Goal: Task Accomplishment & Management: Use online tool/utility

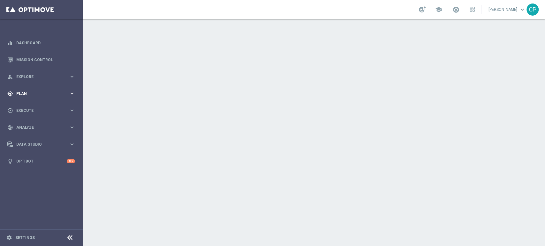
click at [51, 91] on div "gps_fixed Plan" at bounding box center [38, 94] width 62 height 6
click at [37, 107] on link "Target Groups" at bounding box center [42, 106] width 50 height 5
click at [60, 93] on span "Plan" at bounding box center [42, 94] width 53 height 4
click at [32, 124] on span "Templates" at bounding box center [40, 126] width 46 height 4
click at [31, 136] on link "Optimail" at bounding box center [43, 135] width 47 height 5
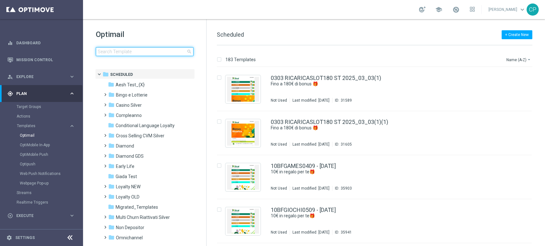
click at [110, 53] on input at bounding box center [145, 51] width 98 height 9
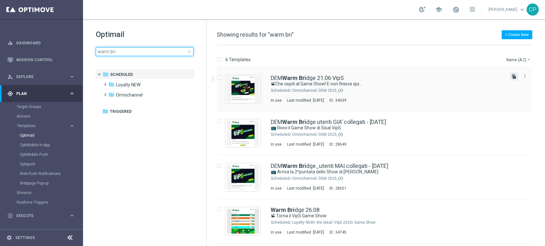
type input "warm bri"
click at [511, 75] on icon "file_copy" at bounding box center [513, 76] width 5 height 5
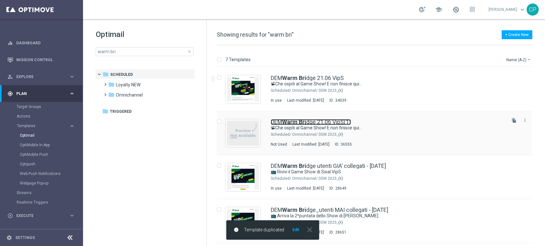
click at [290, 122] on b "Warm Bri" at bounding box center [294, 122] width 24 height 7
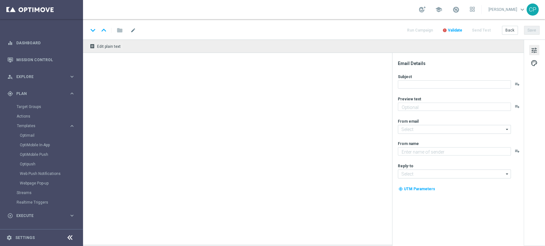
type textarea "Ultimo appuntamento prima della pausa estiva🏝!"
type input "[EMAIL_ADDRESS][DOMAIN_NAME]"
type textarea "Sisal"
type input "[EMAIL_ADDRESS][DOMAIN_NAME]"
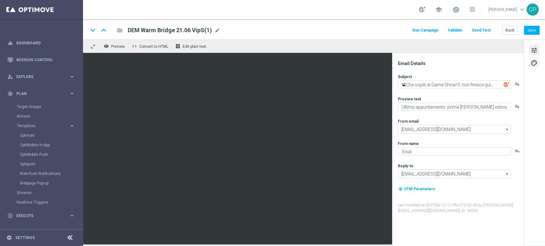
click at [534, 66] on span "palette" at bounding box center [534, 63] width 7 height 8
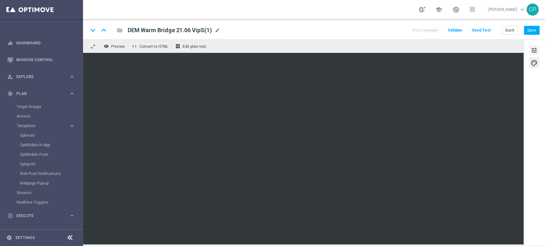
click at [537, 50] on span "tune" at bounding box center [534, 50] width 7 height 8
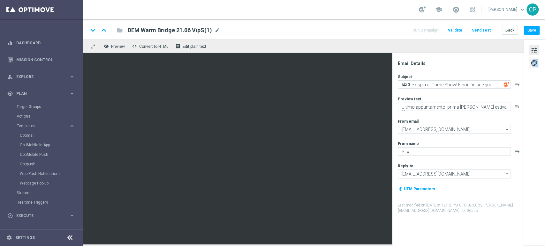
drag, startPoint x: 533, startPoint y: 68, endPoint x: 533, endPoint y: 64, distance: 4.2
click at [533, 64] on div "tune palette" at bounding box center [534, 143] width 21 height 206
click at [532, 64] on span "palette" at bounding box center [534, 63] width 7 height 8
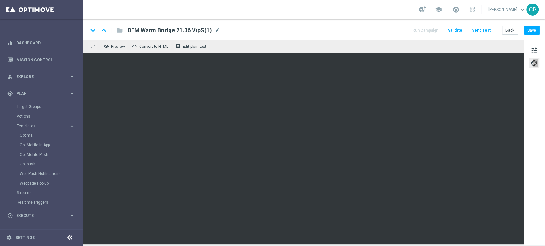
click at [457, 30] on span "Validate" at bounding box center [455, 30] width 14 height 4
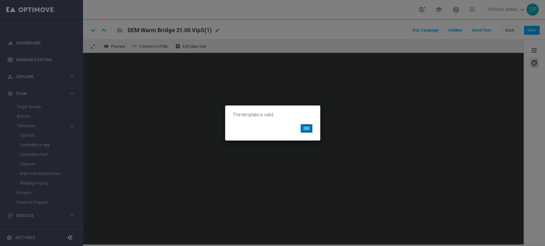
click at [301, 127] on button "OK" at bounding box center [306, 128] width 12 height 9
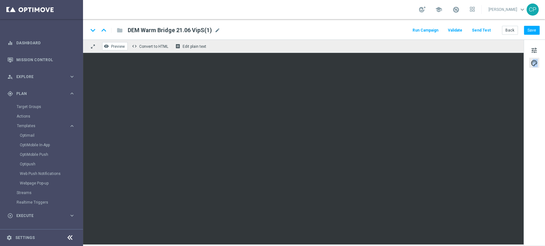
click at [116, 46] on span "Preview" at bounding box center [118, 46] width 14 height 4
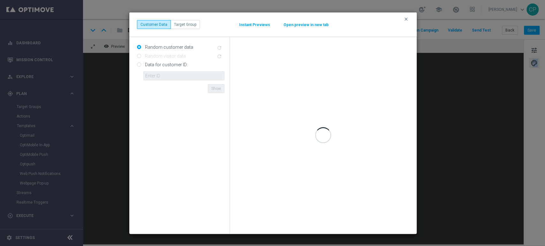
click at [296, 25] on button "Open preview in new tab" at bounding box center [306, 24] width 46 height 5
click at [406, 19] on icon "clear" at bounding box center [406, 19] width 5 height 5
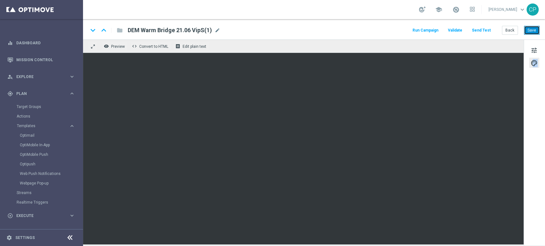
click at [536, 31] on button "Save" at bounding box center [532, 30] width 16 height 9
click at [481, 32] on button "Send Test" at bounding box center [481, 30] width 21 height 9
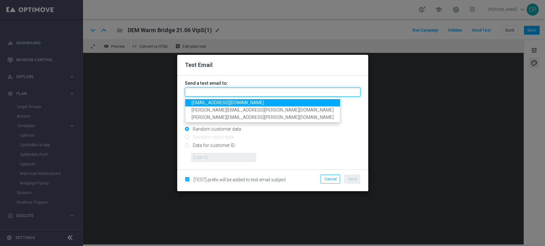
click at [225, 95] on input "text" at bounding box center [273, 92] width 176 height 9
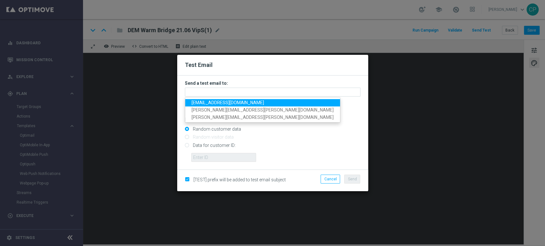
click at [214, 101] on span "chiara.pigato@sisal.it" at bounding box center [228, 102] width 72 height 5
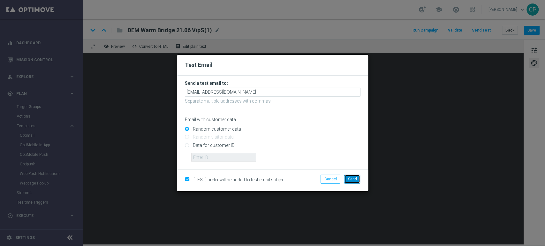
drag, startPoint x: 351, startPoint y: 181, endPoint x: 272, endPoint y: 190, distance: 79.4
click at [272, 190] on div "[TEST] prefix will be added to test email subject Cancel Send" at bounding box center [272, 181] width 191 height 22
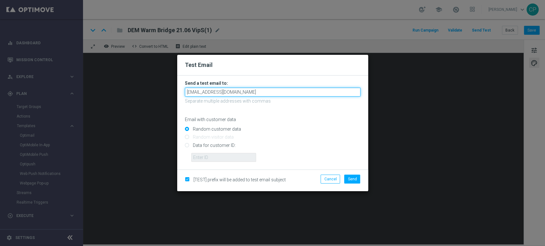
click at [246, 95] on input "chiara.pigato@sisal.it" at bounding box center [273, 92] width 176 height 9
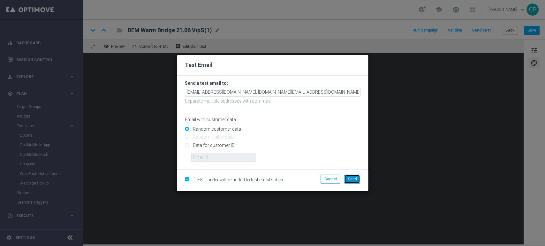
click at [352, 178] on span "Send" at bounding box center [352, 179] width 9 height 4
type input "chiara.pigato@sisal.it,giada.barazzetti@sisal.it"
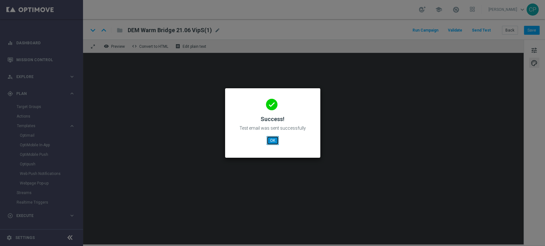
click at [272, 142] on button "OK" at bounding box center [273, 140] width 12 height 9
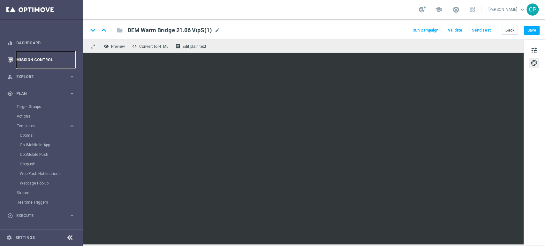
click at [33, 58] on link "Mission Control" at bounding box center [45, 59] width 59 height 17
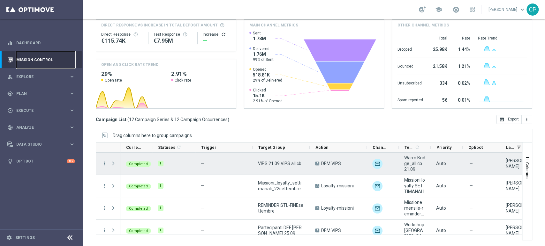
scroll to position [1, 0]
click at [104, 162] on icon "more_vert" at bounding box center [105, 163] width 6 height 6
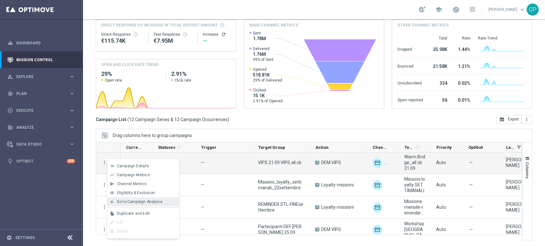
click at [140, 203] on span "Go to Campaign Analysis" at bounding box center [140, 202] width 46 height 4
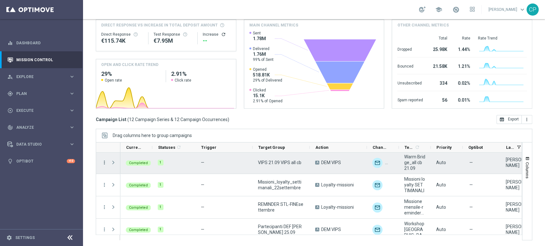
click at [102, 163] on icon "more_vert" at bounding box center [105, 163] width 6 height 6
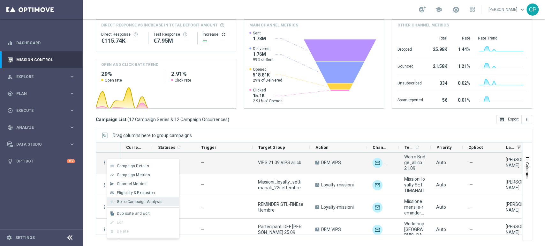
click at [134, 202] on span "Go to Campaign Analysis" at bounding box center [140, 202] width 46 height 4
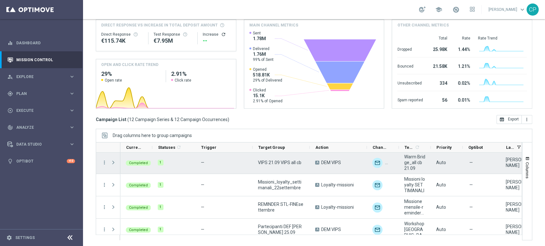
click at [113, 163] on span "Press SPACE to select this row." at bounding box center [113, 162] width 6 height 5
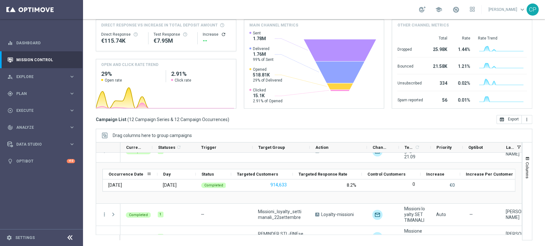
scroll to position [0, 0]
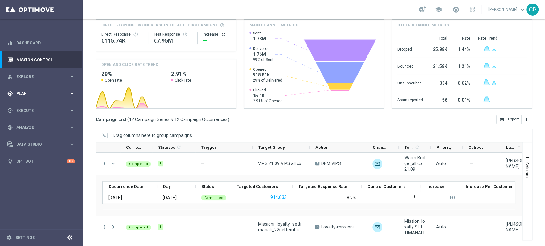
click at [39, 91] on div "gps_fixed Plan" at bounding box center [38, 94] width 62 height 6
click at [36, 106] on link "Target Groups" at bounding box center [42, 106] width 50 height 5
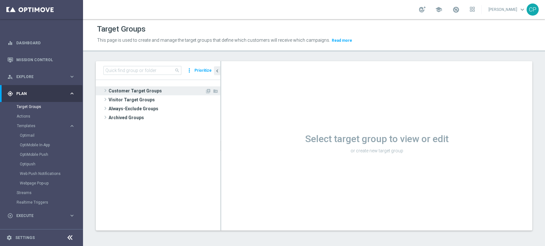
click at [130, 94] on span "Customer Target Groups" at bounding box center [157, 91] width 96 height 9
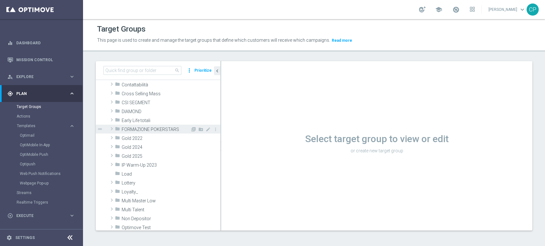
scroll to position [79, 0]
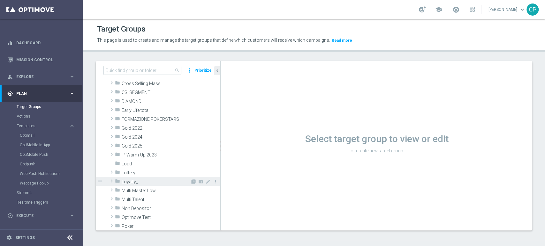
click at [140, 179] on span "Loyalty_" at bounding box center [156, 181] width 69 height 5
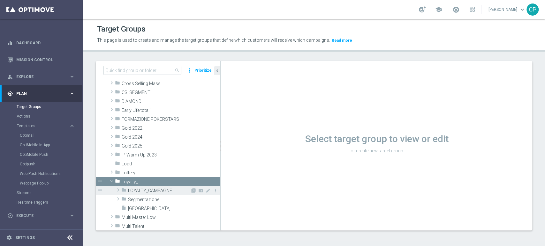
click at [156, 190] on span "LOYALTY_CAMPAGNE" at bounding box center [159, 190] width 62 height 5
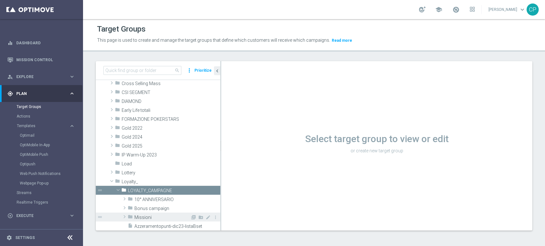
click at [134, 217] on span "Missioni" at bounding box center [162, 217] width 56 height 5
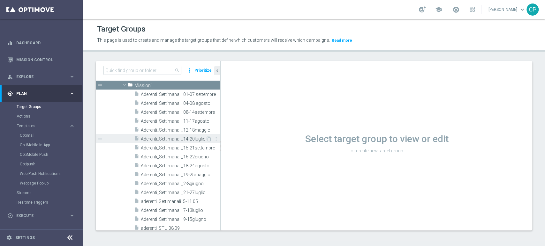
scroll to position [210, 0]
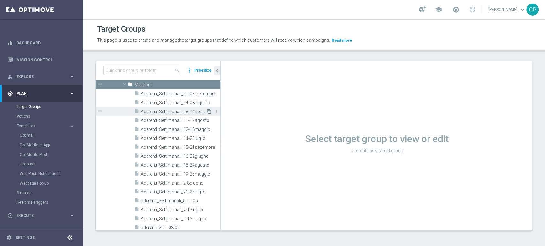
click at [207, 110] on icon "content_copy" at bounding box center [209, 111] width 5 height 5
click at [304, 92] on div "Select target group to view or edit or create new target group" at bounding box center [376, 146] width 311 height 170
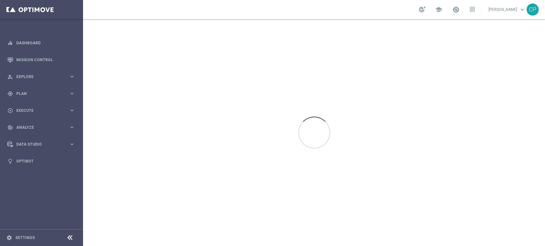
click at [140, 203] on div at bounding box center [314, 132] width 462 height 227
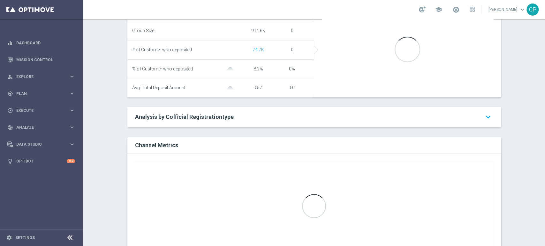
scroll to position [299, 0]
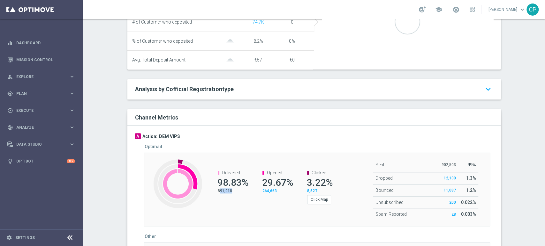
drag, startPoint x: 216, startPoint y: 190, endPoint x: 231, endPoint y: 192, distance: 14.5
click at [231, 192] on p "891,918" at bounding box center [232, 191] width 29 height 5
drag, startPoint x: 214, startPoint y: 191, endPoint x: 236, endPoint y: 193, distance: 22.1
click at [236, 193] on channel-metrics-number "Delivered 98.83% 891,918" at bounding box center [228, 181] width 35 height 23
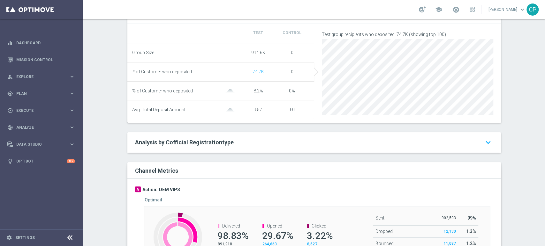
scroll to position [248, 0]
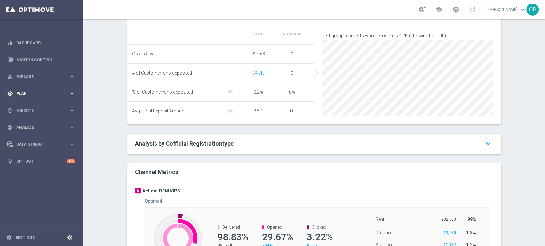
click at [71, 95] on icon "keyboard_arrow_right" at bounding box center [72, 94] width 6 height 6
click at [34, 104] on div "Target Groups" at bounding box center [50, 107] width 66 height 10
click at [25, 108] on link "Target Groups" at bounding box center [42, 106] width 50 height 5
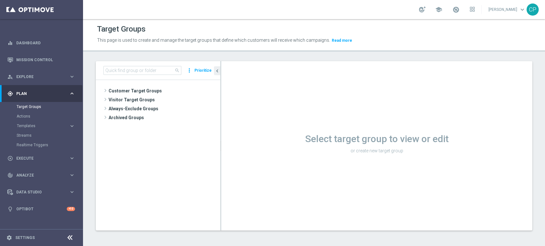
click at [140, 86] on tree-viewport "Customer Target Groups library_add create_new_folder" at bounding box center [158, 155] width 125 height 150
click at [138, 89] on span "Customer Target Groups" at bounding box center [157, 91] width 96 height 9
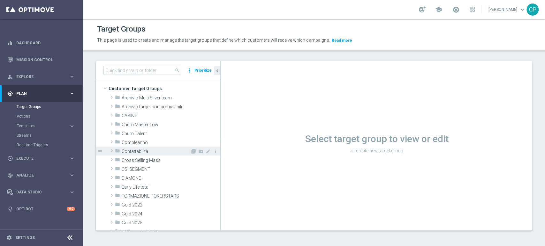
scroll to position [3, 0]
click at [189, 69] on icon "more_vert" at bounding box center [189, 70] width 6 height 9
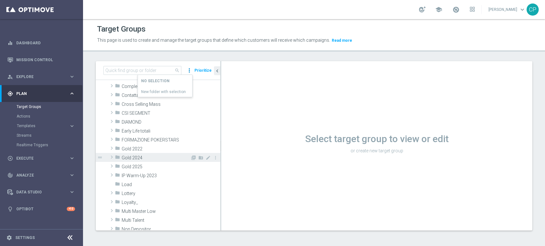
scroll to position [59, 0]
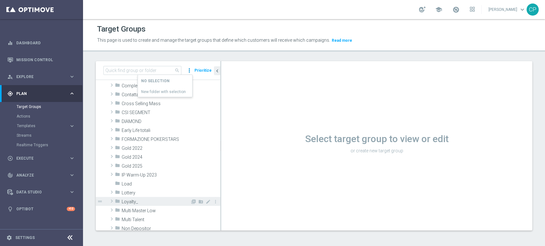
click at [131, 200] on span "Loyalty_" at bounding box center [156, 202] width 69 height 5
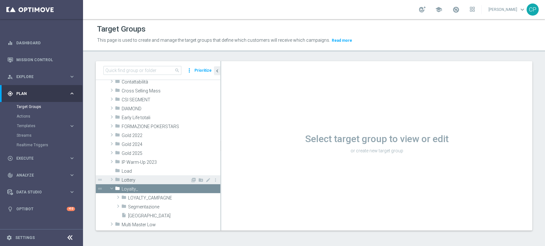
scroll to position [74, 0]
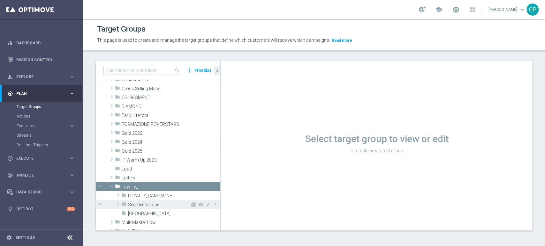
click at [138, 204] on span "Segmentazione" at bounding box center [159, 204] width 62 height 5
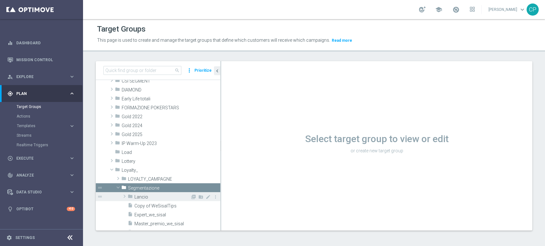
scroll to position [91, 0]
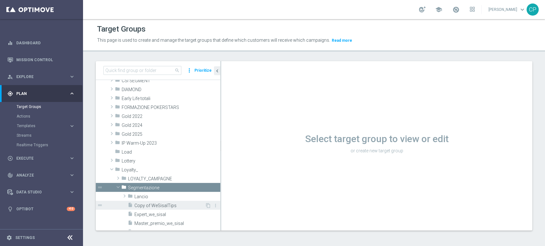
click at [153, 207] on span "Copy of WeSisalTips" at bounding box center [169, 205] width 71 height 5
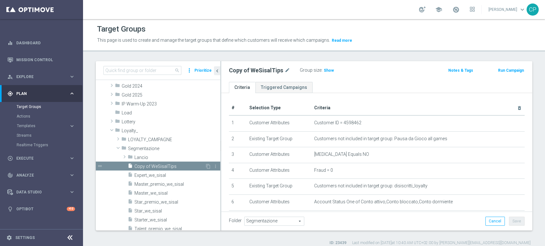
scroll to position [140, 0]
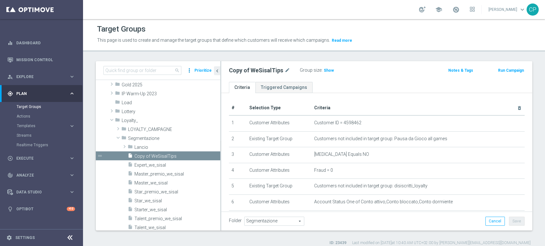
click at [192, 71] on icon "more_vert" at bounding box center [189, 70] width 6 height 9
click at [192, 72] on icon "more_vert" at bounding box center [189, 70] width 6 height 9
click at [86, 100] on div "search more_vert 1 SELECTED New folder with selection Prioritize Customer Targe…" at bounding box center [314, 153] width 462 height 185
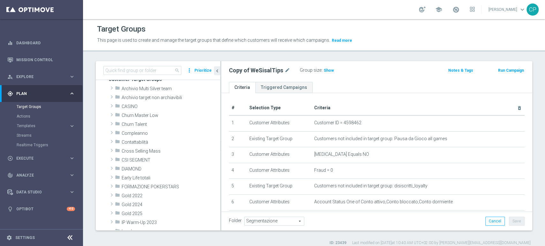
scroll to position [0, 0]
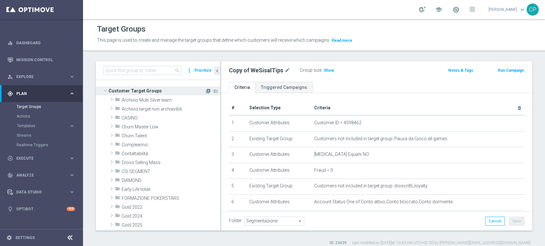
click at [206, 91] on icon "library_add" at bounding box center [208, 91] width 5 height 5
checkbox input "false"
type input "Customer Target Groups"
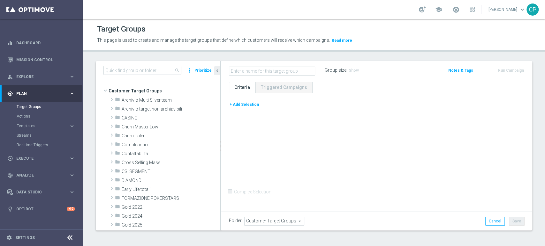
click at [248, 104] on button "+ Add Selection" at bounding box center [244, 104] width 31 height 7
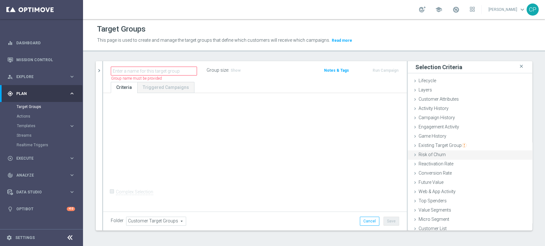
scroll to position [3, 0]
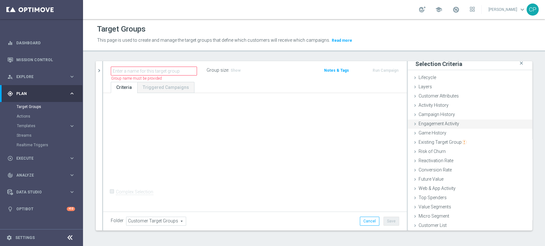
click at [446, 124] on span "Engagement Activity" at bounding box center [439, 123] width 41 height 5
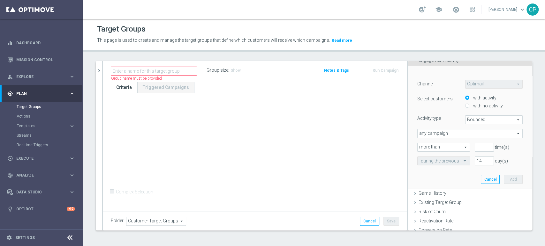
scroll to position [67, 0]
click at [497, 118] on span "Bounced" at bounding box center [493, 120] width 57 height 8
click at [447, 116] on div "Activity type" at bounding box center [436, 118] width 48 height 6
click at [485, 134] on span "any campaign" at bounding box center [470, 133] width 105 height 8
click at [502, 152] on span "any campaign while a member of the specified target group(s)" at bounding box center [470, 150] width 98 height 5
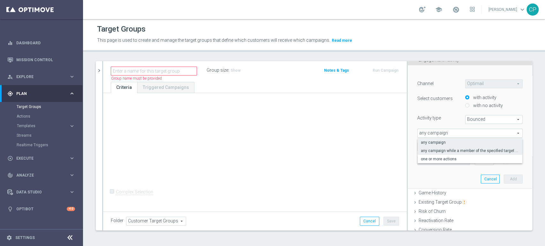
type input "any campaign while a member of the specified target group(s)"
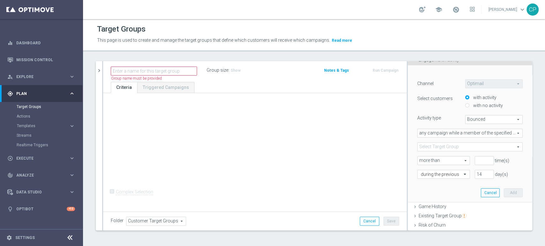
click at [470, 148] on span at bounding box center [470, 147] width 105 height 8
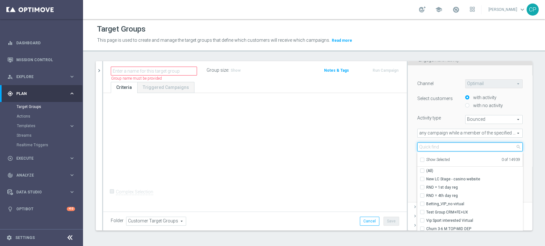
click at [458, 148] on input "search" at bounding box center [469, 147] width 105 height 9
type input "w"
type input "21.09"
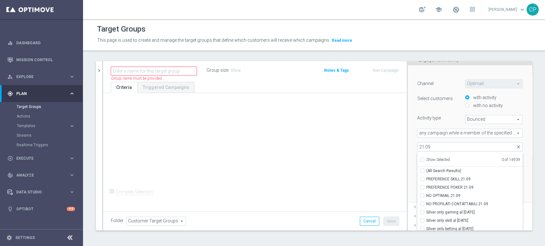
click at [444, 123] on div "Activity type Bounced Bounced arrow_drop_down search" at bounding box center [469, 119] width 115 height 9
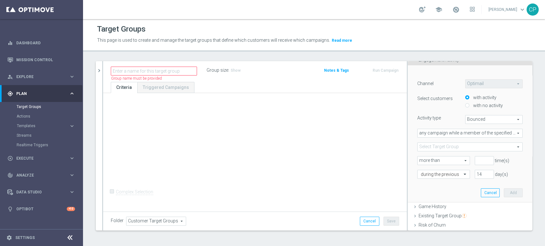
scroll to position [0, 0]
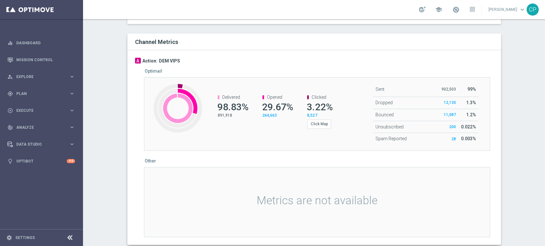
scroll to position [378, 0]
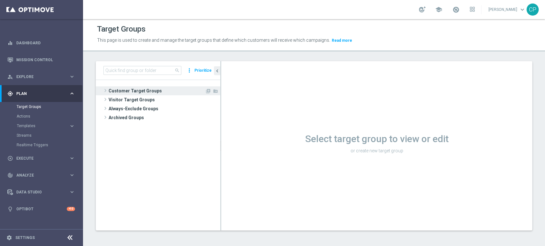
click at [111, 88] on span "Customer Target Groups" at bounding box center [157, 91] width 96 height 9
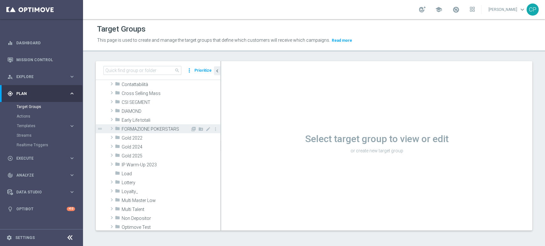
scroll to position [70, 0]
click at [131, 192] on span "Loyalty_" at bounding box center [156, 191] width 69 height 5
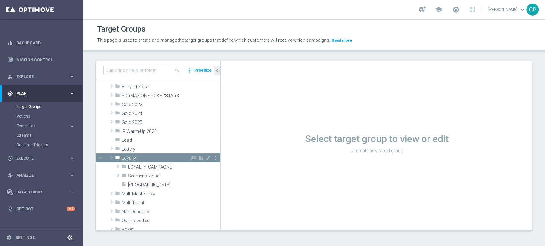
scroll to position [103, 0]
click at [155, 165] on span "LOYALTY_CAMPAGNE" at bounding box center [159, 166] width 62 height 5
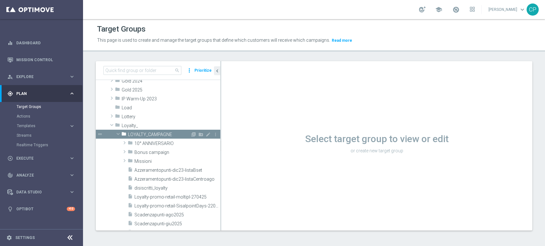
scroll to position [135, 0]
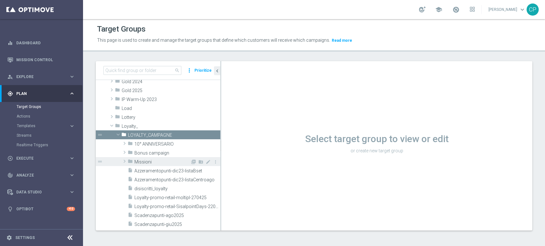
click at [165, 160] on span "Missioni" at bounding box center [162, 162] width 56 height 5
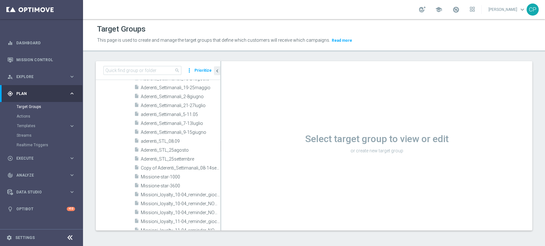
scroll to position [290, 0]
click at [164, 168] on span "Copy of Aderenti_Settimanali_08-14settembre" at bounding box center [173, 167] width 65 height 5
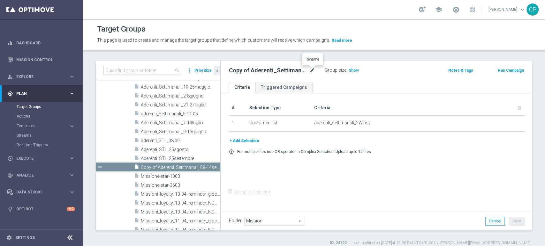
click at [309, 71] on icon "mode_edit" at bounding box center [312, 71] width 6 height 8
click at [240, 71] on input "Copy of Aderenti_Settimanali_08-14settembre" at bounding box center [272, 71] width 86 height 9
click at [284, 70] on input "Aderenti_Settimanali_08-14settembre" at bounding box center [272, 71] width 86 height 9
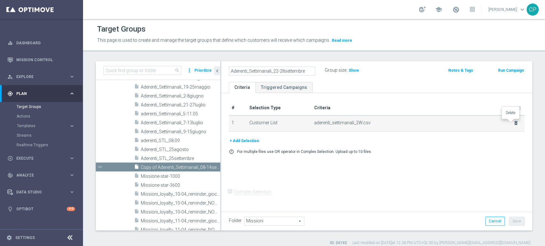
type input "Aderenti_Settimanali_22-28settembre"
click at [513, 123] on icon "delete_forever" at bounding box center [515, 123] width 5 height 5
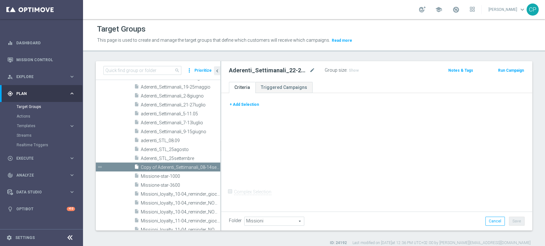
click at [248, 107] on button "+ Add Selection" at bounding box center [244, 104] width 31 height 7
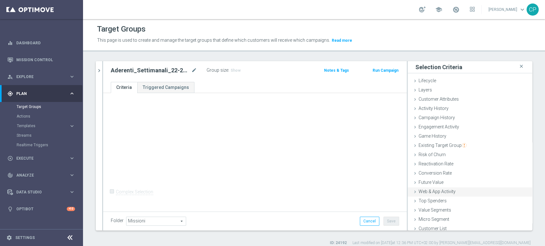
scroll to position [3, 0]
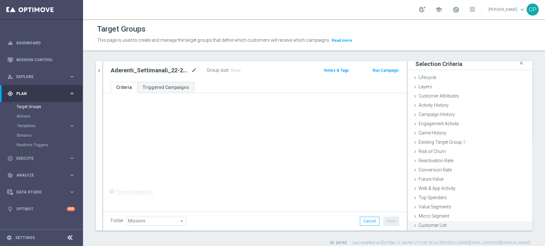
click at [429, 226] on span "Customer List" at bounding box center [433, 225] width 28 height 5
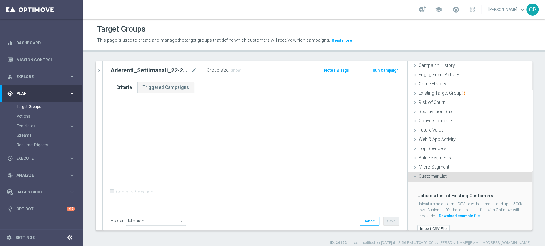
scroll to position [60, 0]
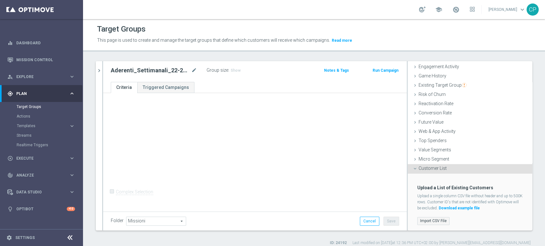
click at [422, 220] on label "Import CSV File" at bounding box center [433, 221] width 32 height 8
click at [0, 0] on input "Import CSV File" at bounding box center [0, 0] width 0 height 0
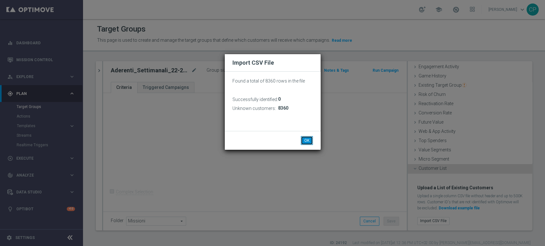
click at [305, 139] on button "OK" at bounding box center [307, 140] width 12 height 9
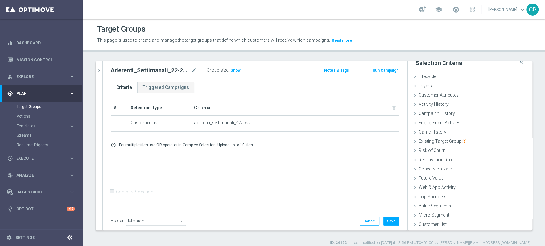
scroll to position [3, 0]
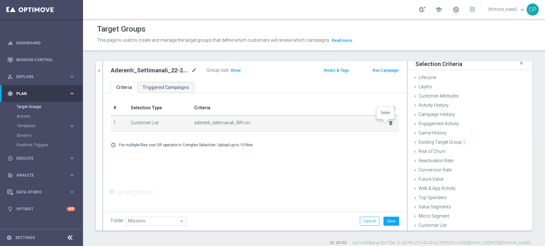
click at [388, 121] on icon "delete_forever" at bounding box center [390, 123] width 5 height 5
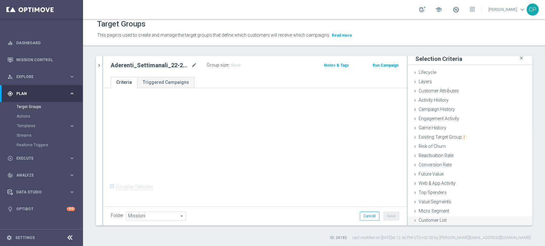
click at [421, 222] on span "Customer List" at bounding box center [433, 220] width 28 height 5
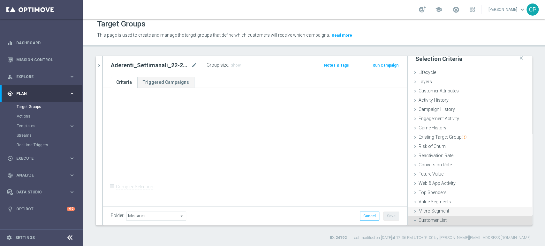
scroll to position [60, 0]
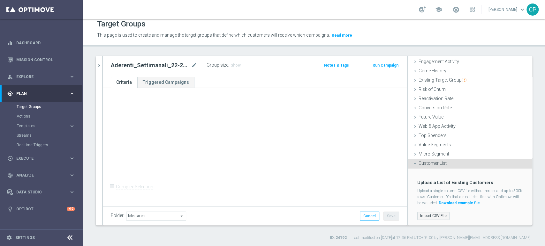
click at [427, 214] on label "Import CSV File" at bounding box center [433, 216] width 32 height 8
click at [0, 0] on input "Import CSV File" at bounding box center [0, 0] width 0 height 0
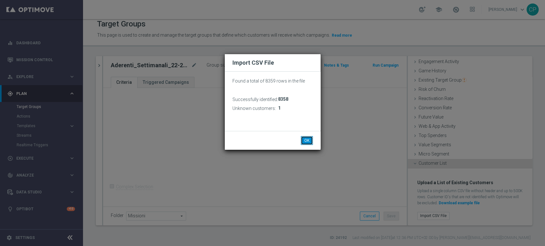
click at [311, 142] on button "OK" at bounding box center [307, 140] width 12 height 9
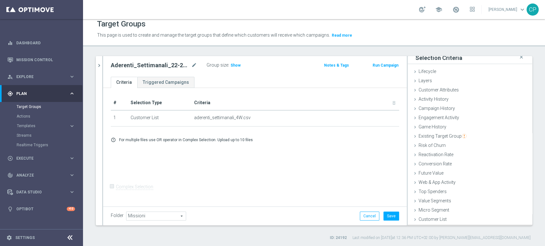
scroll to position [3, 0]
click at [388, 214] on button "Save" at bounding box center [391, 216] width 16 height 9
click at [34, 109] on link "Target Groups" at bounding box center [42, 106] width 50 height 5
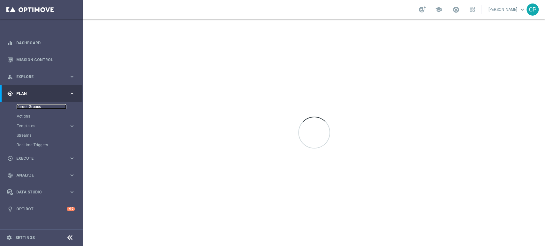
click at [34, 109] on link "Target Groups" at bounding box center [42, 106] width 50 height 5
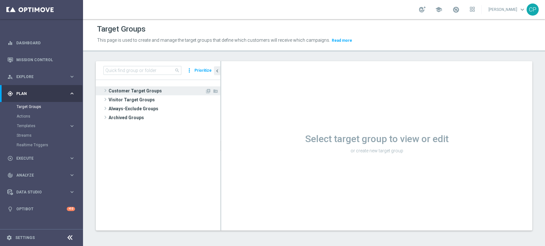
click at [152, 93] on span "Customer Target Groups" at bounding box center [157, 91] width 96 height 9
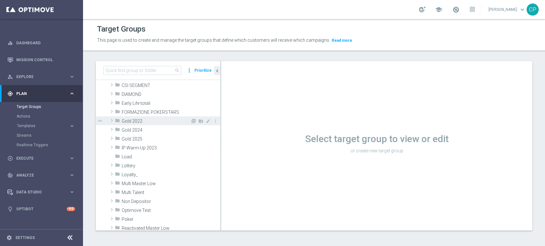
scroll to position [87, 0]
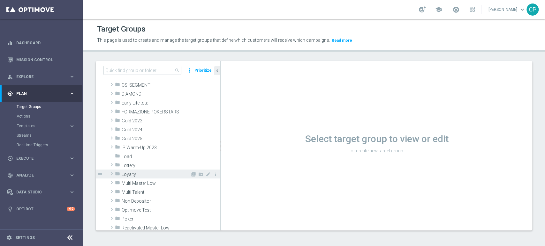
click at [146, 172] on span "Loyalty_" at bounding box center [156, 174] width 69 height 5
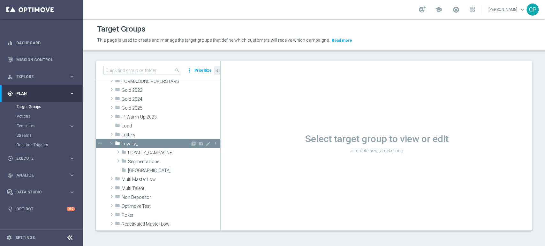
scroll to position [117, 0]
click at [159, 154] on span "LOYALTY_CAMPAGNE" at bounding box center [159, 152] width 62 height 5
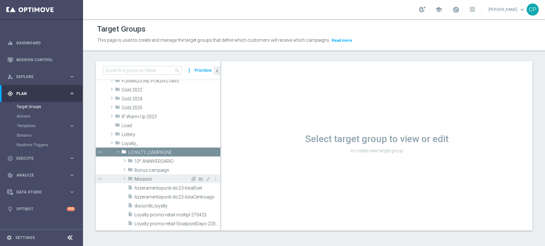
click at [151, 178] on span "Missioni" at bounding box center [162, 179] width 56 height 5
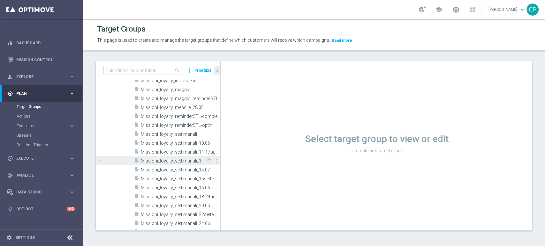
scroll to position [478, 0]
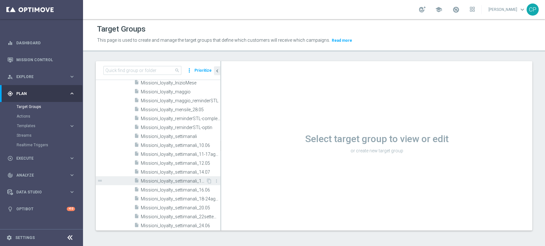
click at [189, 181] on span "Missioni_loyalty_settimanali_15settembre" at bounding box center [173, 181] width 65 height 5
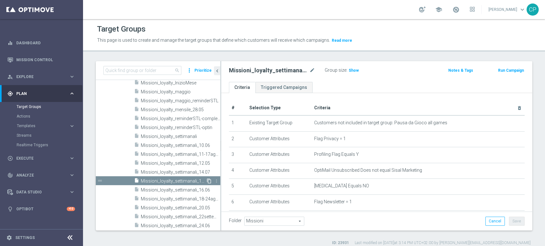
click at [207, 181] on icon "content_copy" at bounding box center [209, 181] width 5 height 5
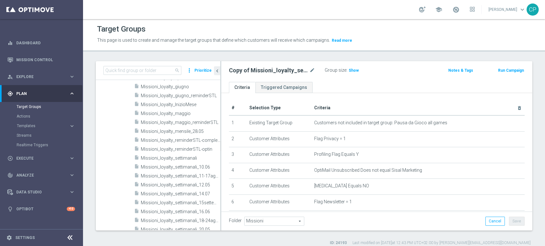
scroll to position [282, 0]
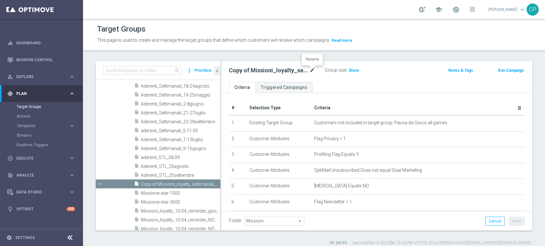
click at [310, 71] on icon "mode_edit" at bounding box center [312, 71] width 6 height 8
click at [233, 71] on input "Copy of Missioni_loyalty_settimanali_15settembre" at bounding box center [272, 71] width 86 height 9
click at [291, 71] on input "Missioni_loyalty_settimanali_15settembre" at bounding box center [272, 71] width 86 height 9
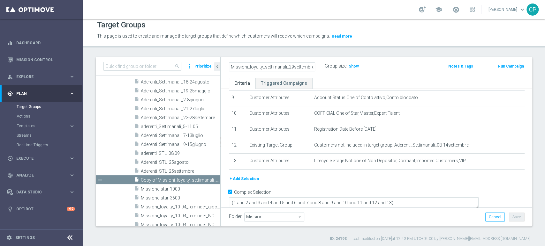
scroll to position [5, 0]
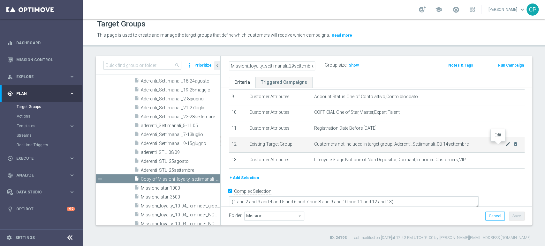
type input "Missioni_loyalty_settimanali_29settembre"
click at [505, 145] on icon "mode_edit" at bounding box center [507, 144] width 5 height 5
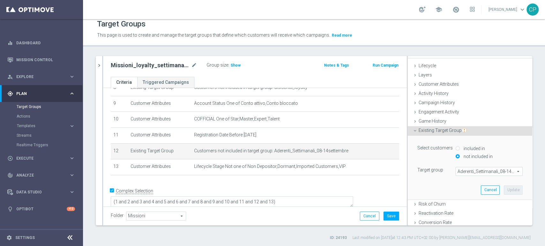
scroll to position [10, 0]
click at [499, 171] on span "Aderenti_Settimanali_08-14settembre" at bounding box center [489, 172] width 66 height 8
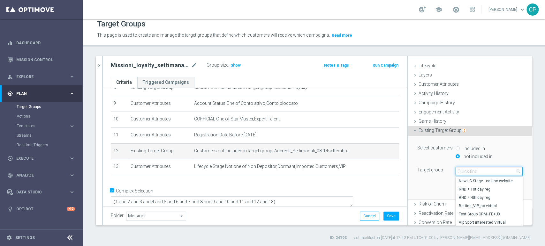
click at [488, 171] on input "search" at bounding box center [489, 171] width 67 height 9
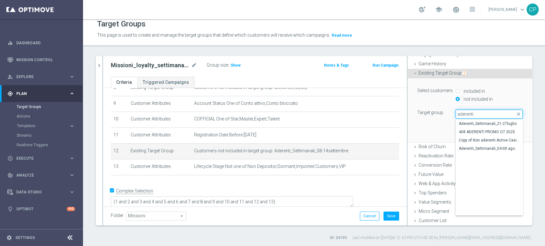
scroll to position [1504, 0]
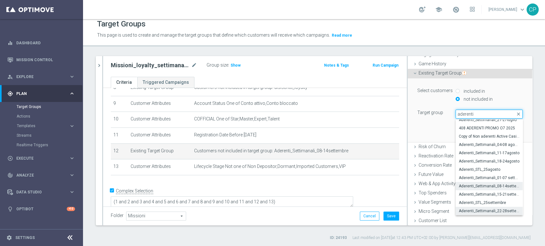
type input "aderenti"
click at [476, 210] on span "Aderenti_Settimanali_22-28settembre" at bounding box center [489, 211] width 61 height 5
type input "Aderenti_Settimanali_22-28settembre"
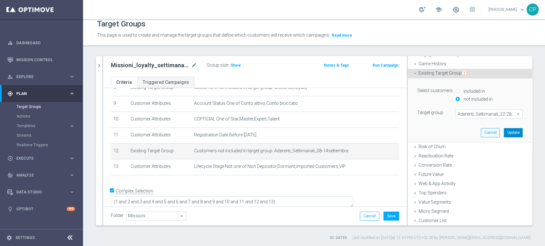
click at [505, 130] on button "Update" at bounding box center [513, 132] width 19 height 9
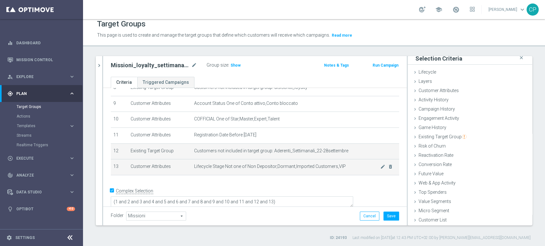
scroll to position [3, 0]
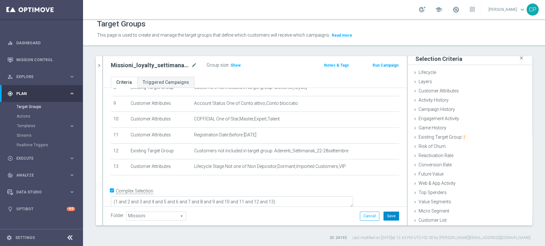
click at [387, 214] on button "Save" at bounding box center [391, 216] width 16 height 9
click at [35, 125] on span "Templates" at bounding box center [40, 126] width 46 height 4
click at [28, 136] on link "Optimail" at bounding box center [43, 135] width 47 height 5
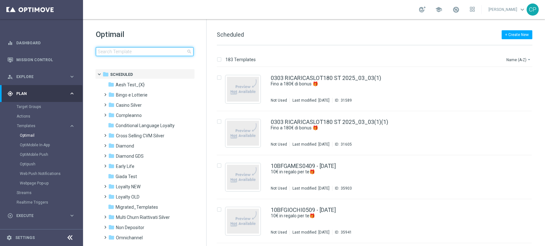
click at [150, 50] on input at bounding box center [145, 51] width 98 height 9
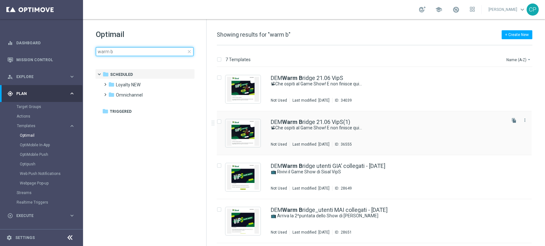
type input "warm b"
click at [219, 121] on input "Press SPACE to select this row." at bounding box center [219, 123] width 4 height 4
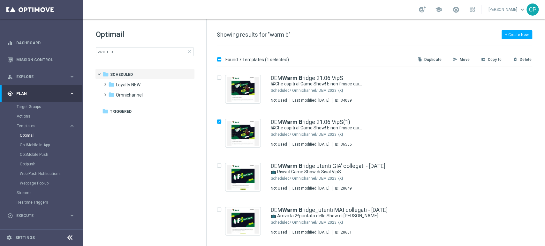
click at [527, 59] on p "Delete" at bounding box center [526, 59] width 12 height 5
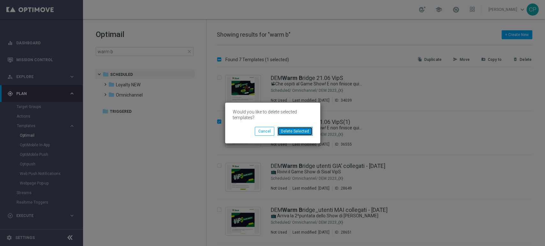
click at [286, 131] on button "Delete Selected" at bounding box center [294, 131] width 35 height 9
click at [297, 132] on button "Delete Selected" at bounding box center [294, 131] width 35 height 9
click at [351, 49] on modal-container "Would you like to delete selected templates? Delete Selected Cancel" at bounding box center [272, 123] width 545 height 246
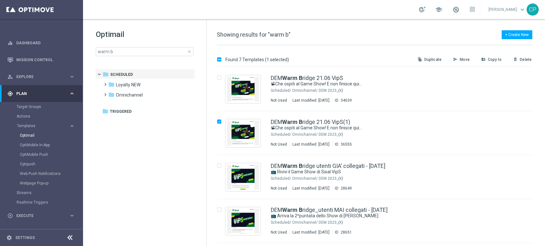
click at [206, 104] on div "Optimail warm b close folder 1 Folder folder Scheduled more_vert folder Loyalty…" at bounding box center [145, 132] width 124 height 227
click at [219, 121] on input "Press SPACE to select this row." at bounding box center [219, 123] width 4 height 4
click at [529, 59] on p "Delete" at bounding box center [526, 59] width 12 height 5
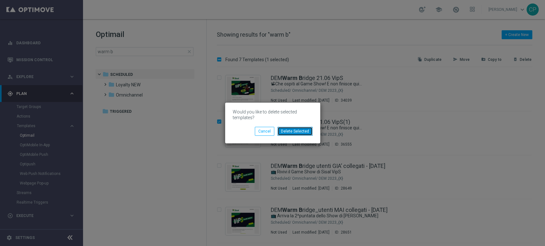
click at [305, 131] on button "Delete Selected" at bounding box center [294, 131] width 35 height 9
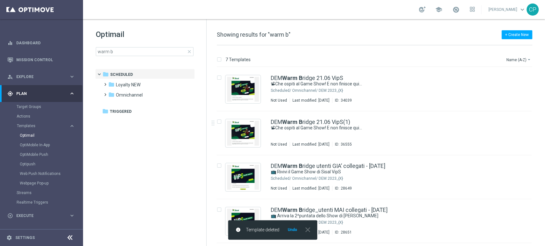
checkbox input "false"
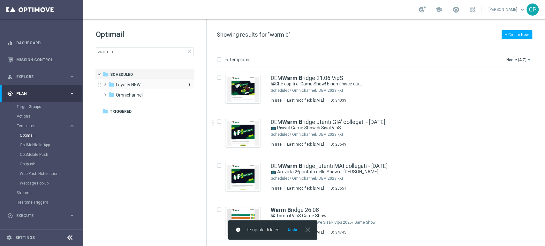
click at [123, 86] on span "Loyalty NEW" at bounding box center [128, 85] width 25 height 6
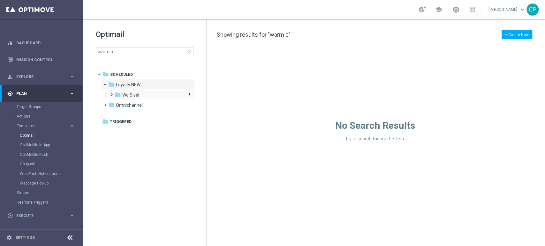
click at [123, 94] on span "We Sisal" at bounding box center [130, 95] width 17 height 6
click at [116, 85] on span "Loyalty NEW" at bounding box center [128, 85] width 25 height 6
click at [107, 84] on span at bounding box center [108, 83] width 3 height 3
click at [105, 83] on span at bounding box center [103, 81] width 3 height 3
click at [113, 95] on span at bounding box center [114, 93] width 3 height 3
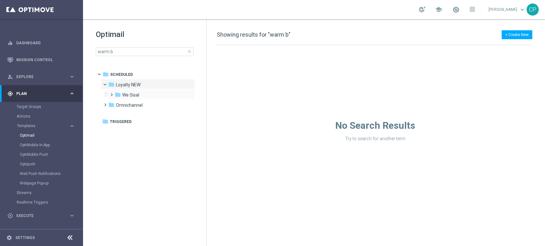
click at [111, 93] on span at bounding box center [110, 92] width 3 height 3
click at [118, 103] on span at bounding box center [116, 102] width 3 height 3
click at [31, 126] on span "Templates" at bounding box center [40, 126] width 46 height 4
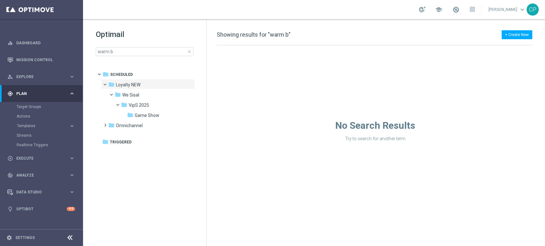
click at [81, 147] on div "Realtime Triggers" at bounding box center [50, 145] width 66 height 10
click at [34, 125] on span "Templates" at bounding box center [40, 126] width 46 height 4
click at [30, 137] on link "Optimail" at bounding box center [43, 135] width 47 height 5
click at [127, 86] on span "Loyalty NEW" at bounding box center [128, 85] width 25 height 6
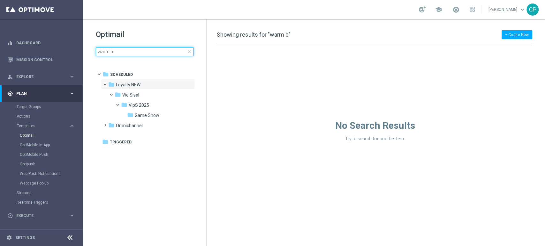
click at [121, 53] on input "warm b" at bounding box center [145, 51] width 98 height 9
drag, startPoint x: 121, startPoint y: 54, endPoint x: 54, endPoint y: 42, distance: 67.8
click at [54, 42] on main "equalizer Dashboard Mission Control" at bounding box center [272, 123] width 545 height 246
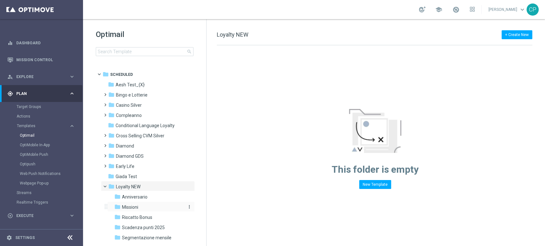
click at [133, 208] on span "Missioni" at bounding box center [130, 208] width 16 height 6
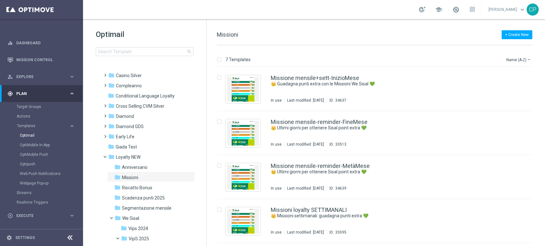
scroll to position [66, 0]
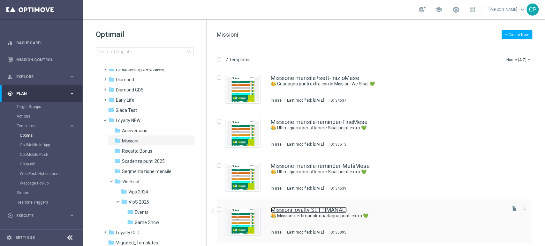
click at [298, 212] on link "Missioni loyalty SETTIMANALI" at bounding box center [309, 211] width 76 height 6
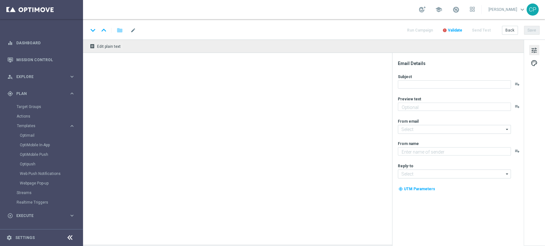
type textarea "Scopri le missioni We Sisal pensate per te"
type textarea "Sisal"
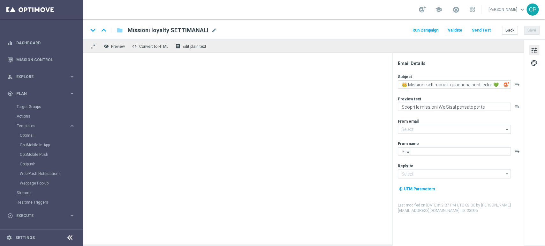
type input "[EMAIL_ADDRESS][DOMAIN_NAME]"
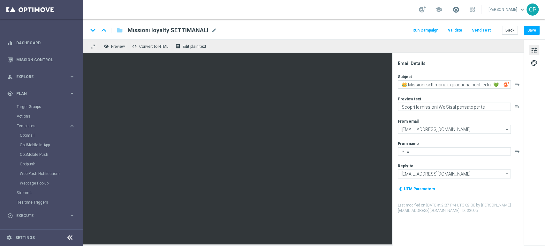
click at [459, 11] on span at bounding box center [455, 9] width 7 height 7
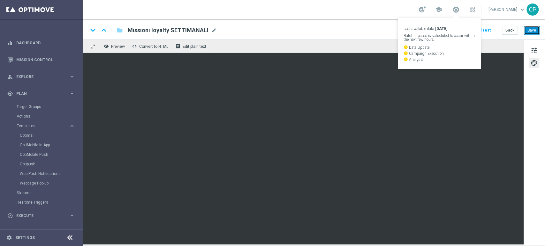
click at [532, 28] on button "Save" at bounding box center [532, 30] width 16 height 9
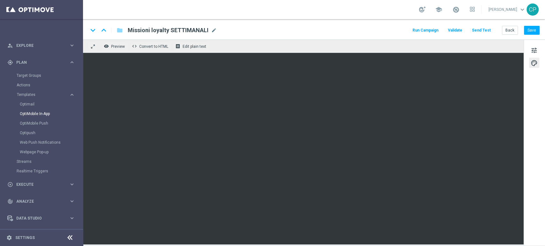
scroll to position [39, 0]
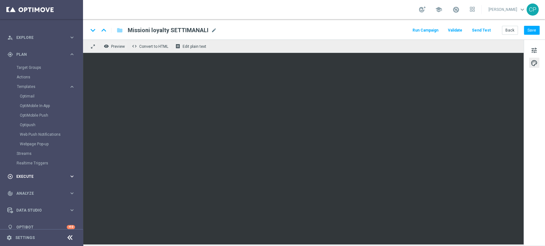
click at [35, 178] on span "Execute" at bounding box center [42, 177] width 53 height 4
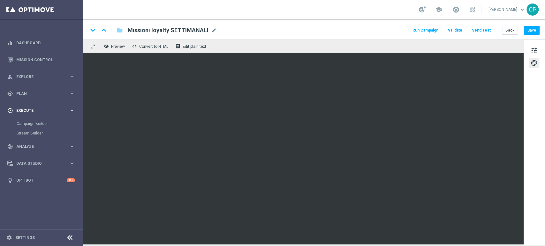
scroll to position [0, 0]
click at [37, 123] on link "Campaign Builder" at bounding box center [42, 123] width 50 height 5
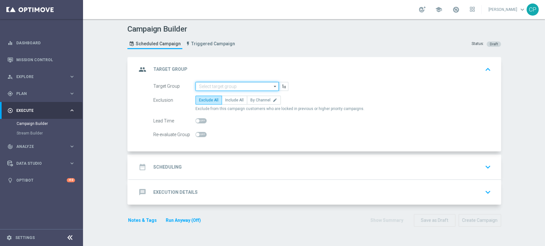
click at [226, 87] on input at bounding box center [236, 86] width 83 height 9
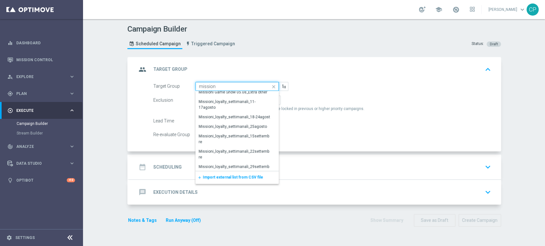
scroll to position [435, 0]
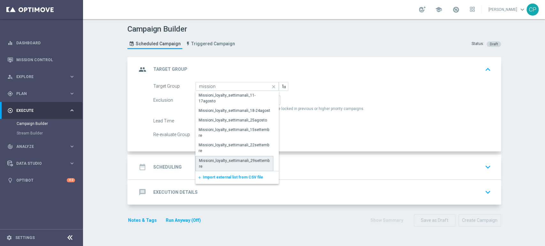
click at [235, 161] on div "Missioni_loyalty_settimanali_29settembre" at bounding box center [234, 163] width 71 height 11
type input "Missioni_loyalty_settimanali_29settembre"
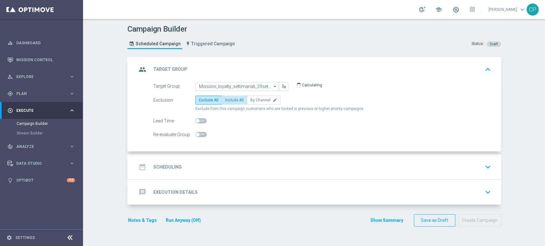
click at [233, 100] on span "Include All" at bounding box center [234, 100] width 19 height 4
click at [229, 100] on input "Include All" at bounding box center [227, 101] width 4 height 4
radio input "true"
click at [219, 165] on div "date_range Scheduling keyboard_arrow_down" at bounding box center [315, 167] width 357 height 12
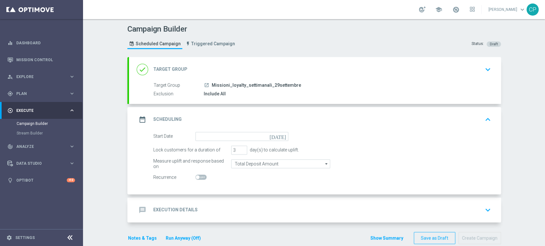
click at [280, 135] on icon "[DATE]" at bounding box center [278, 135] width 19 height 7
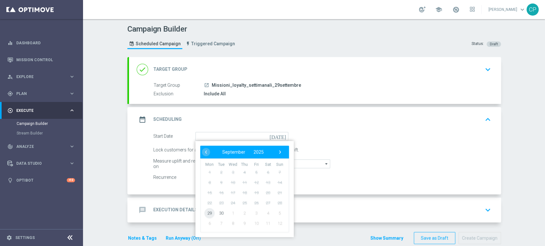
click at [205, 213] on span "29" at bounding box center [209, 213] width 10 height 10
type input "[DATE]"
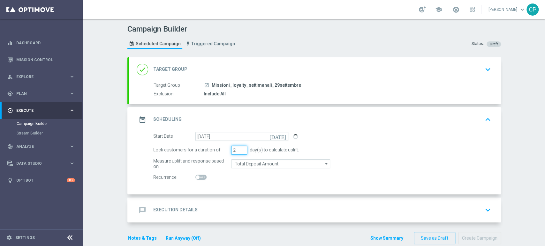
click at [239, 151] on input "2" at bounding box center [239, 150] width 16 height 9
click at [239, 151] on input "1" at bounding box center [239, 150] width 16 height 9
click at [239, 151] on input "0" at bounding box center [239, 150] width 16 height 9
type input "1"
click at [238, 147] on input "1" at bounding box center [239, 150] width 16 height 9
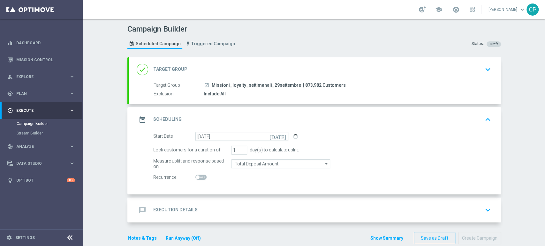
click at [312, 145] on form "Start Date [DATE] [DATE] Lock customers for a duration of 1 day(s) to calculate…" at bounding box center [322, 157] width 338 height 50
click at [224, 214] on div "message Execution Details keyboard_arrow_down" at bounding box center [315, 210] width 357 height 12
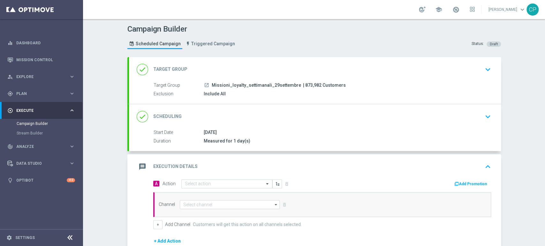
scroll to position [50, 0]
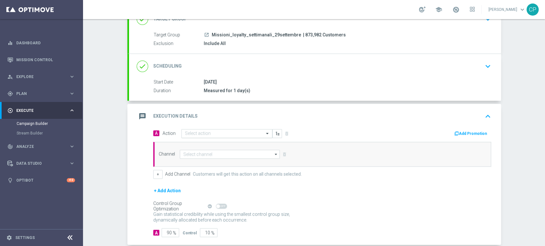
click at [230, 132] on input "text" at bounding box center [220, 133] width 71 height 5
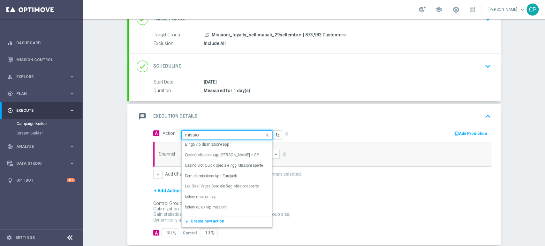
type input "mission"
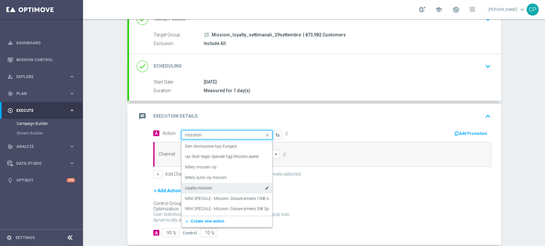
click at [217, 188] on div "Loyalty-missioni edit" at bounding box center [227, 188] width 84 height 11
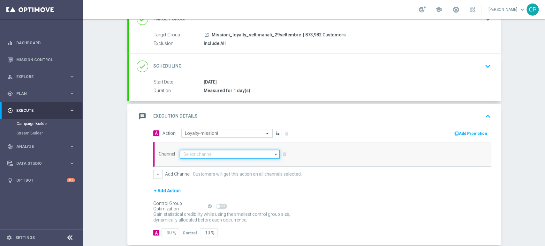
click at [205, 153] on input at bounding box center [230, 154] width 100 height 9
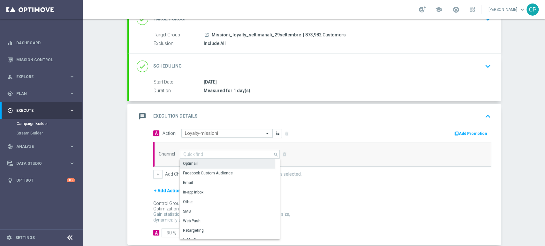
click at [200, 161] on div "Optimail" at bounding box center [227, 163] width 95 height 9
type input "Optimail"
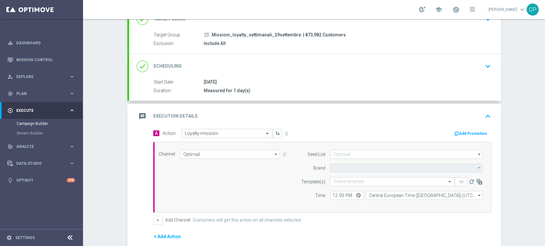
type input "Sisal Marketing"
click at [346, 180] on input "text" at bounding box center [386, 181] width 105 height 5
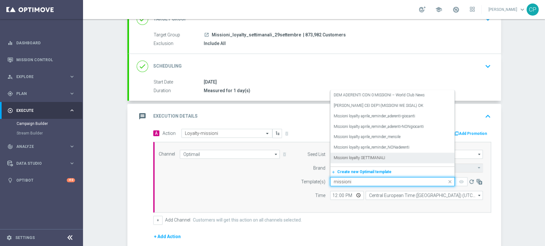
click at [356, 155] on label "Missioni loyalty SETTIMANALI" at bounding box center [359, 157] width 51 height 5
type input "missioni"
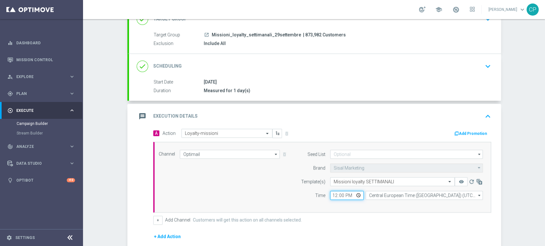
click at [331, 195] on input "12:00" at bounding box center [347, 195] width 34 height 9
type input "20:30"
click at [368, 216] on div "+ Add Channel Customers will get this action on all channels selected." at bounding box center [322, 220] width 338 height 9
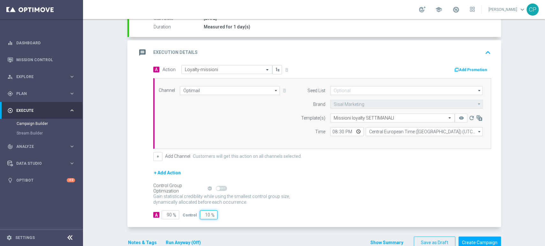
click at [206, 213] on input "10" at bounding box center [209, 215] width 18 height 9
type input "100"
type input "0"
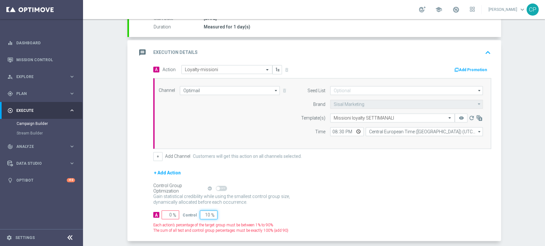
type input "1"
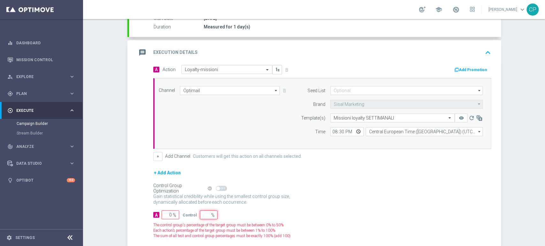
type input "100"
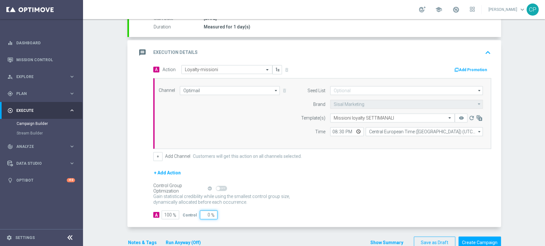
type input "0"
click at [222, 214] on div "A 100 % Control 0 %" at bounding box center [322, 215] width 338 height 9
click at [142, 242] on button "Notes & Tags" at bounding box center [142, 243] width 30 height 8
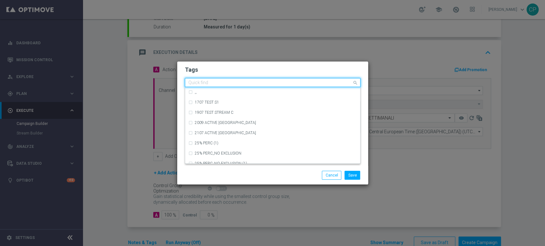
click at [217, 82] on input "text" at bounding box center [270, 82] width 164 height 5
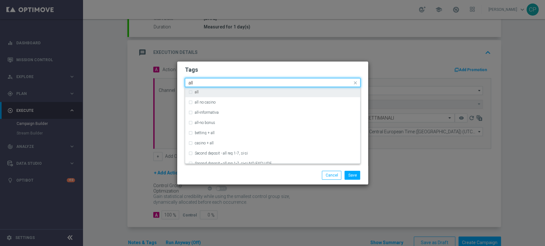
click at [195, 93] on label "all" at bounding box center [197, 92] width 4 height 4
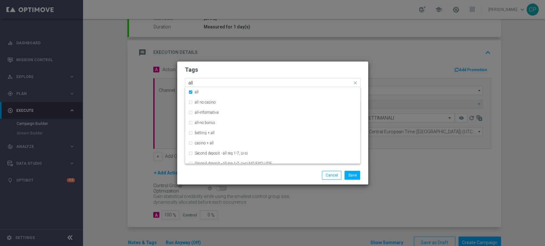
click at [210, 83] on input "all" at bounding box center [270, 82] width 164 height 5
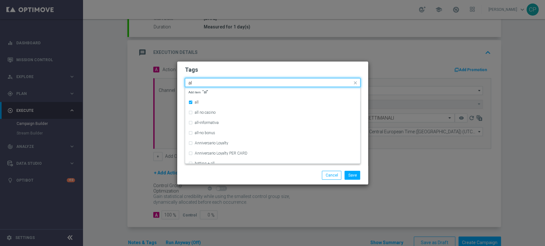
type input "a"
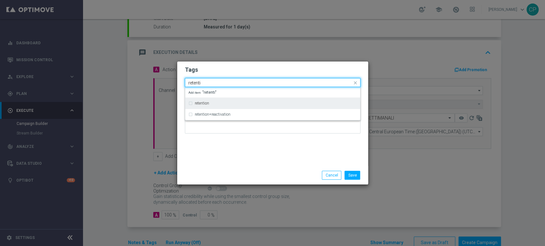
click at [200, 102] on label "retention" at bounding box center [202, 104] width 14 height 4
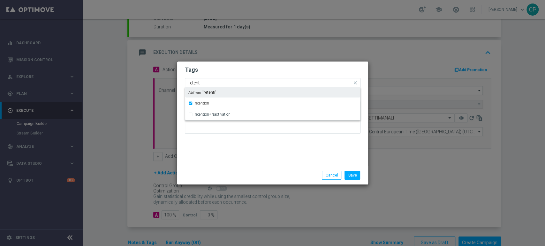
click at [215, 79] on div "Quick find × all × retention retenti" at bounding box center [268, 83] width 167 height 8
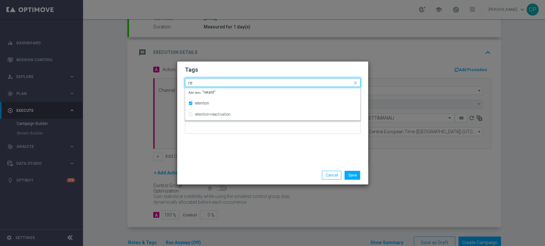
type input "r"
click at [206, 111] on div "no bonus" at bounding box center [272, 115] width 169 height 10
type input "no b"
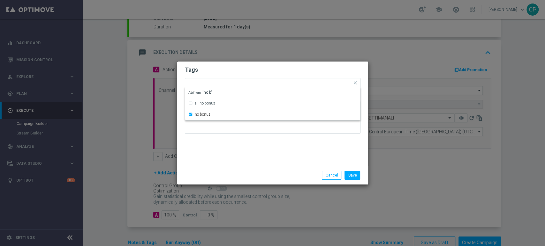
click at [227, 159] on div "Tags Quick find × all × retention × no bonus all-no bonus no bonus Add item "no…" at bounding box center [272, 114] width 191 height 105
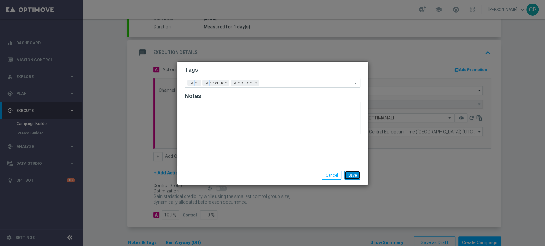
click at [349, 173] on button "Save" at bounding box center [352, 175] width 16 height 9
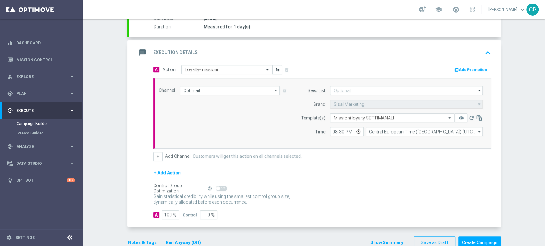
click at [181, 239] on button "Run Anyway (Off)" at bounding box center [183, 243] width 36 height 8
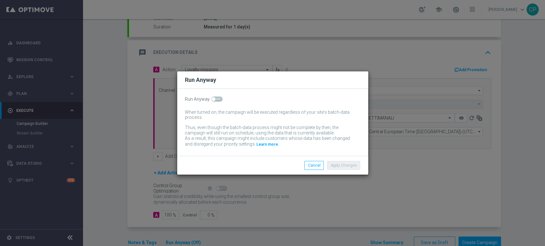
click at [218, 97] on span at bounding box center [216, 99] width 11 height 5
click at [218, 97] on input "checkbox" at bounding box center [216, 99] width 11 height 5
checkbox input "true"
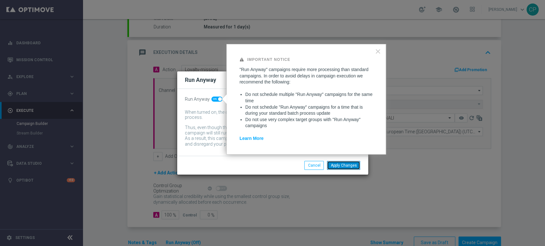
click at [347, 164] on button "Apply Changes" at bounding box center [343, 165] width 33 height 9
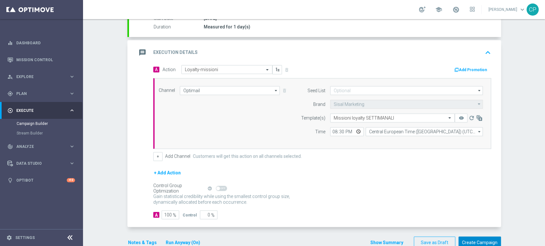
click at [474, 241] on button "Create Campaign" at bounding box center [479, 243] width 42 height 12
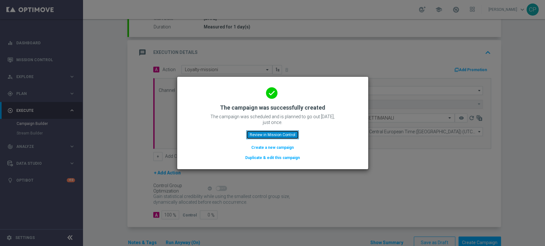
click at [284, 133] on button "Review in Mission Control" at bounding box center [272, 135] width 53 height 9
